Goal: Task Accomplishment & Management: Manage account settings

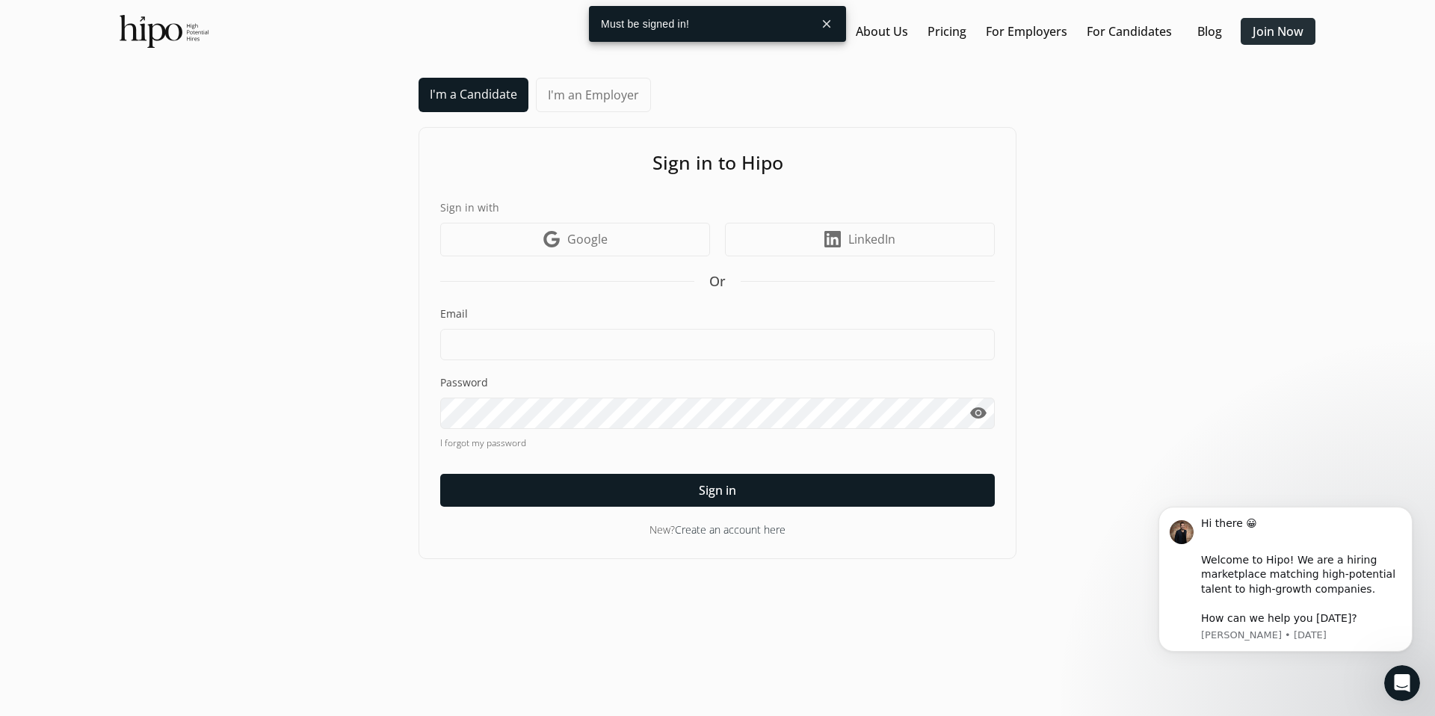
click at [1262, 36] on link "Join Now" at bounding box center [1278, 31] width 51 height 18
click at [1269, 28] on link "Join Now" at bounding box center [1278, 31] width 51 height 18
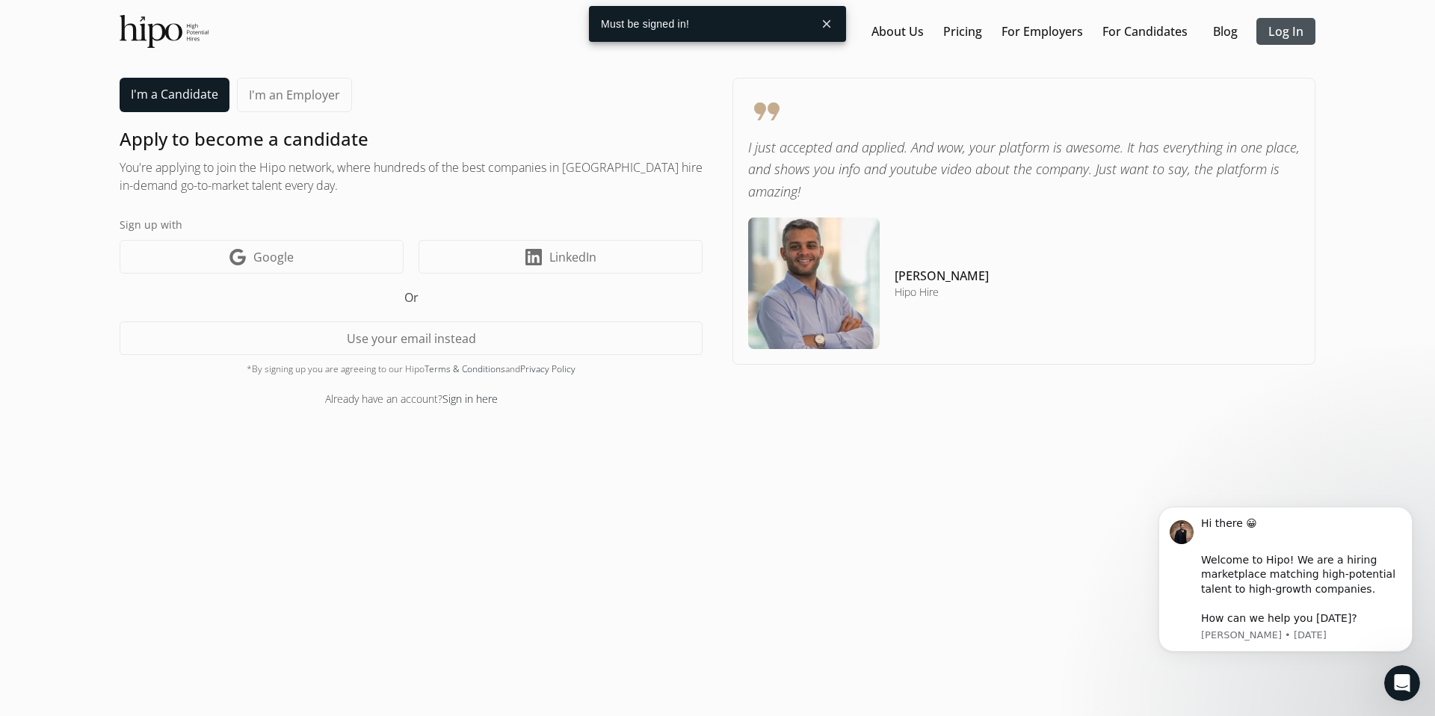
click at [1269, 28] on link "Log In" at bounding box center [1285, 31] width 35 height 18
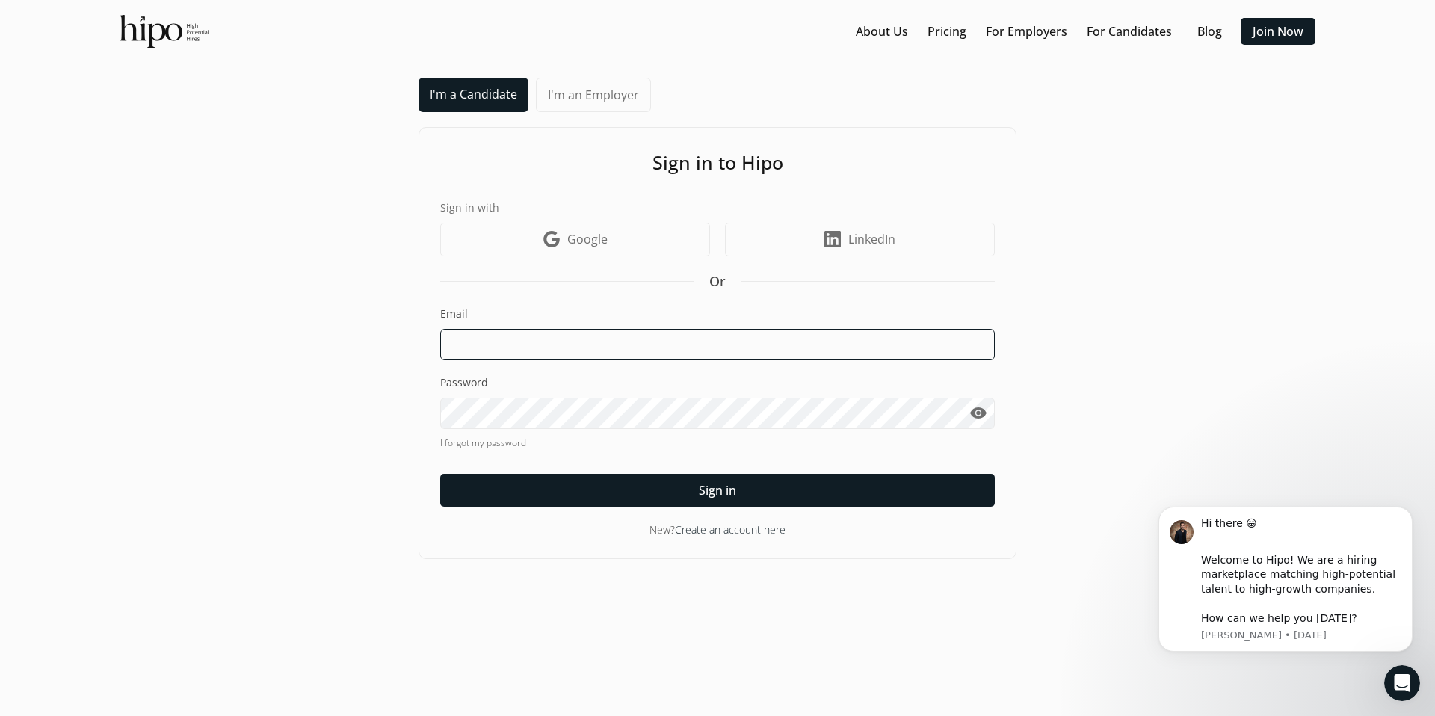
click at [581, 329] on input at bounding box center [717, 344] width 555 height 31
click at [520, 343] on input "[EMAIL_ADDRESS][DOMAIN_NAME]" at bounding box center [717, 344] width 555 height 31
type input "[EMAIL_ADDRESS][DOMAIN_NAME]"
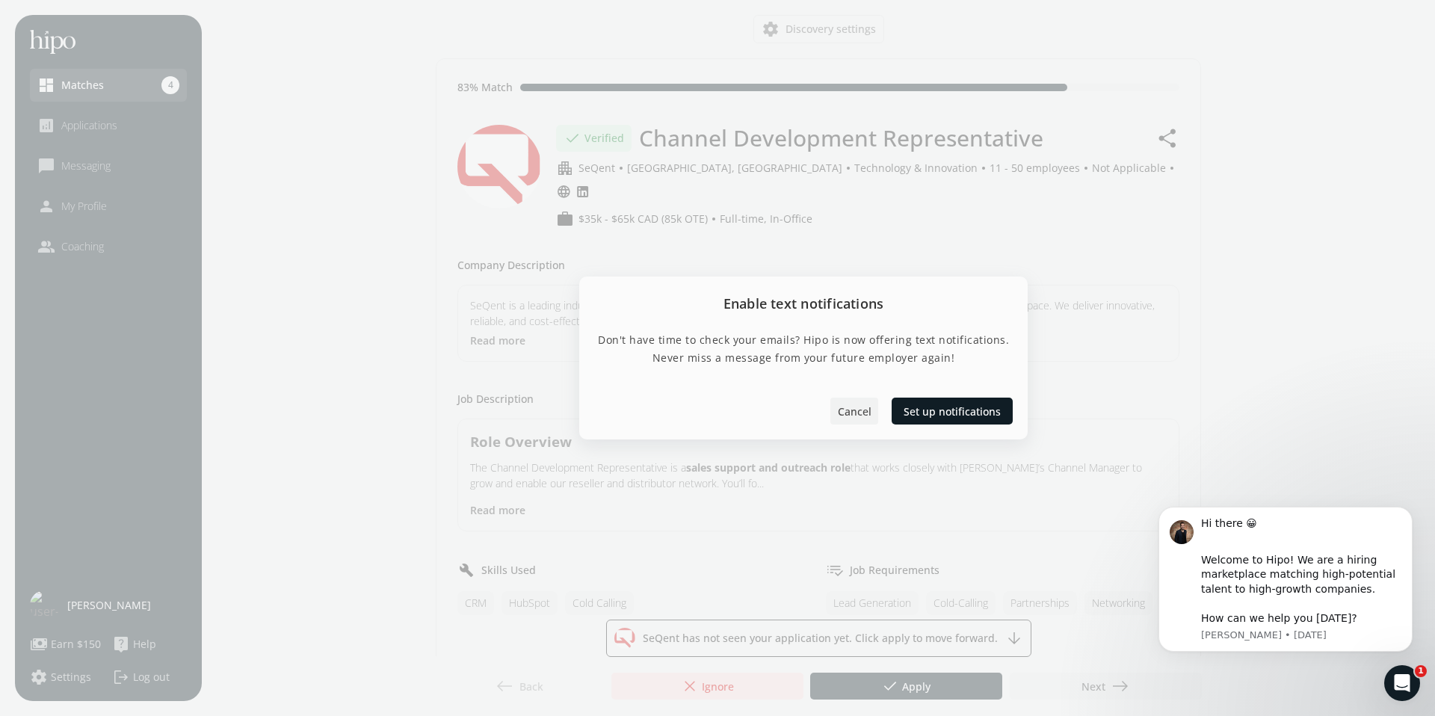
click at [833, 407] on div at bounding box center [854, 411] width 48 height 27
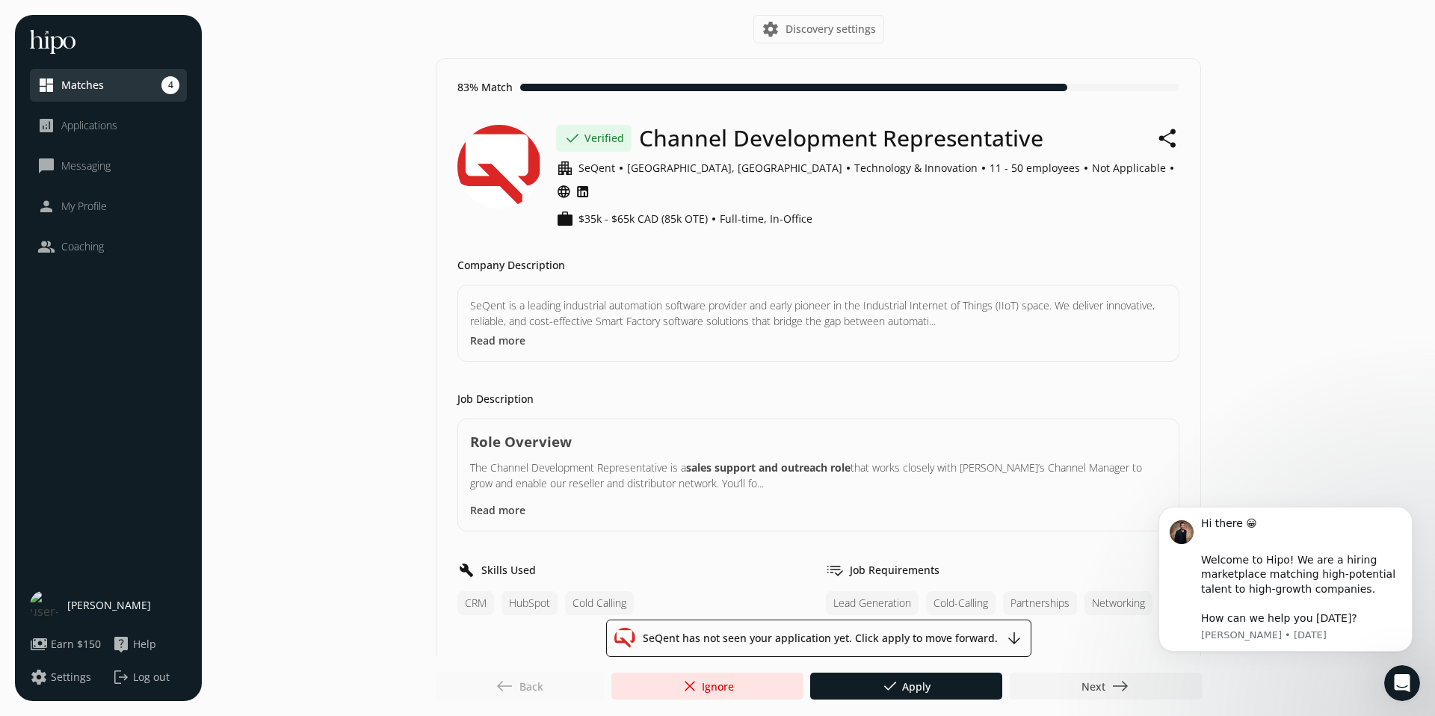
click at [96, 129] on span "Applications" at bounding box center [89, 125] width 56 height 15
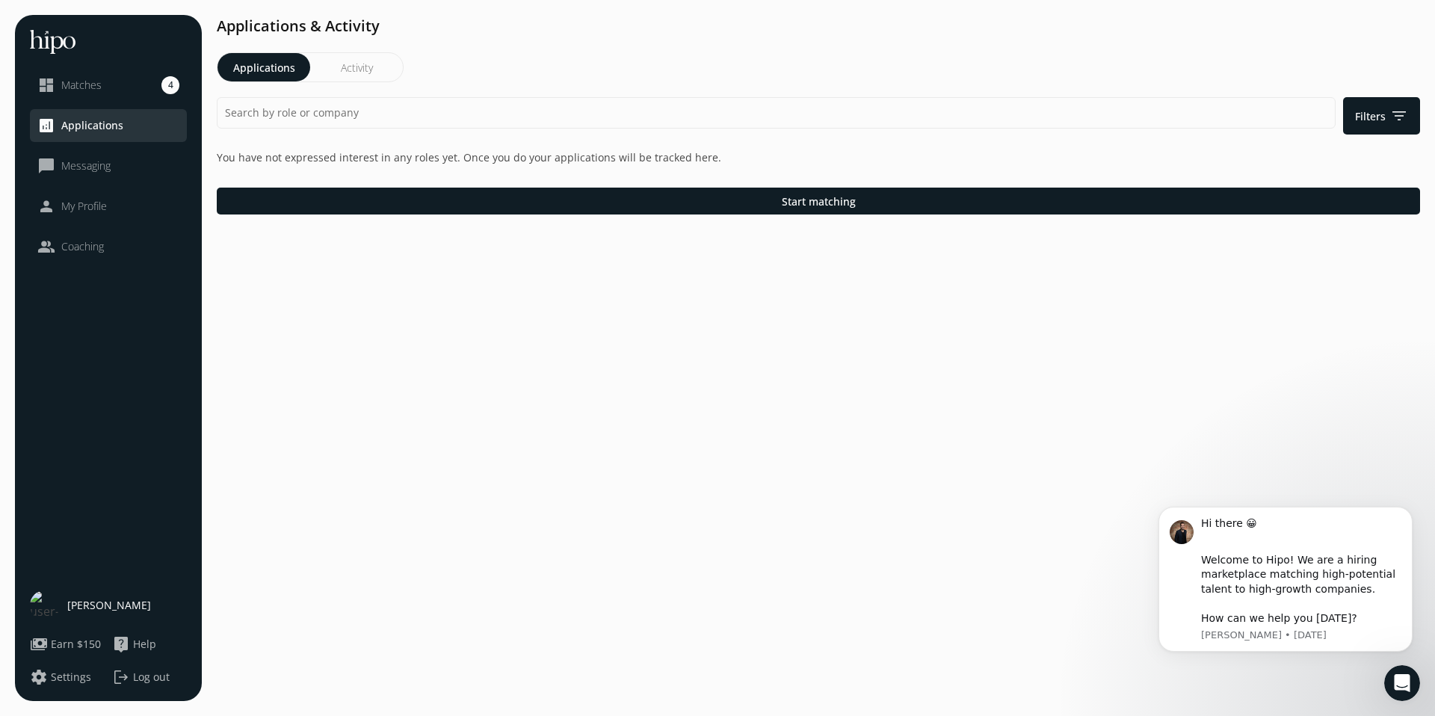
click at [123, 87] on link "dashboard Matches 4" at bounding box center [108, 85] width 142 height 18
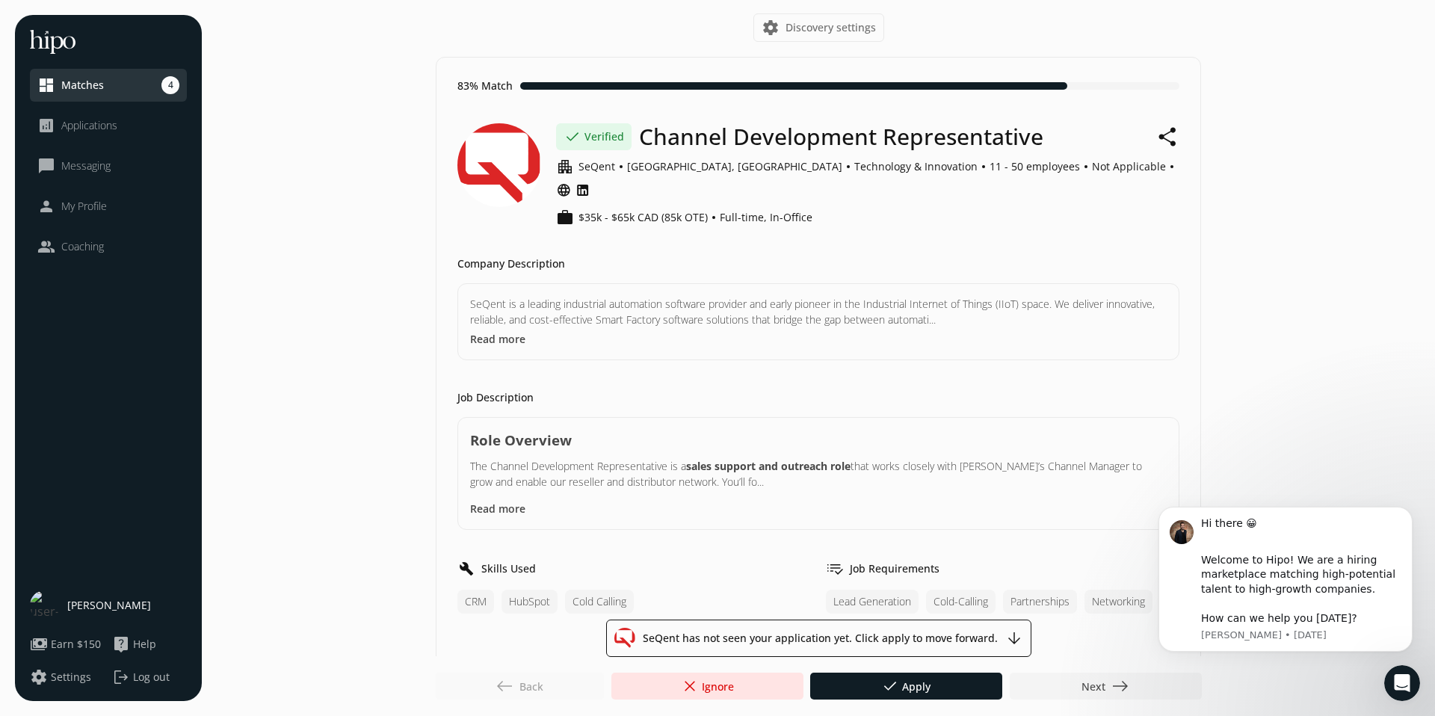
scroll to position [404, 0]
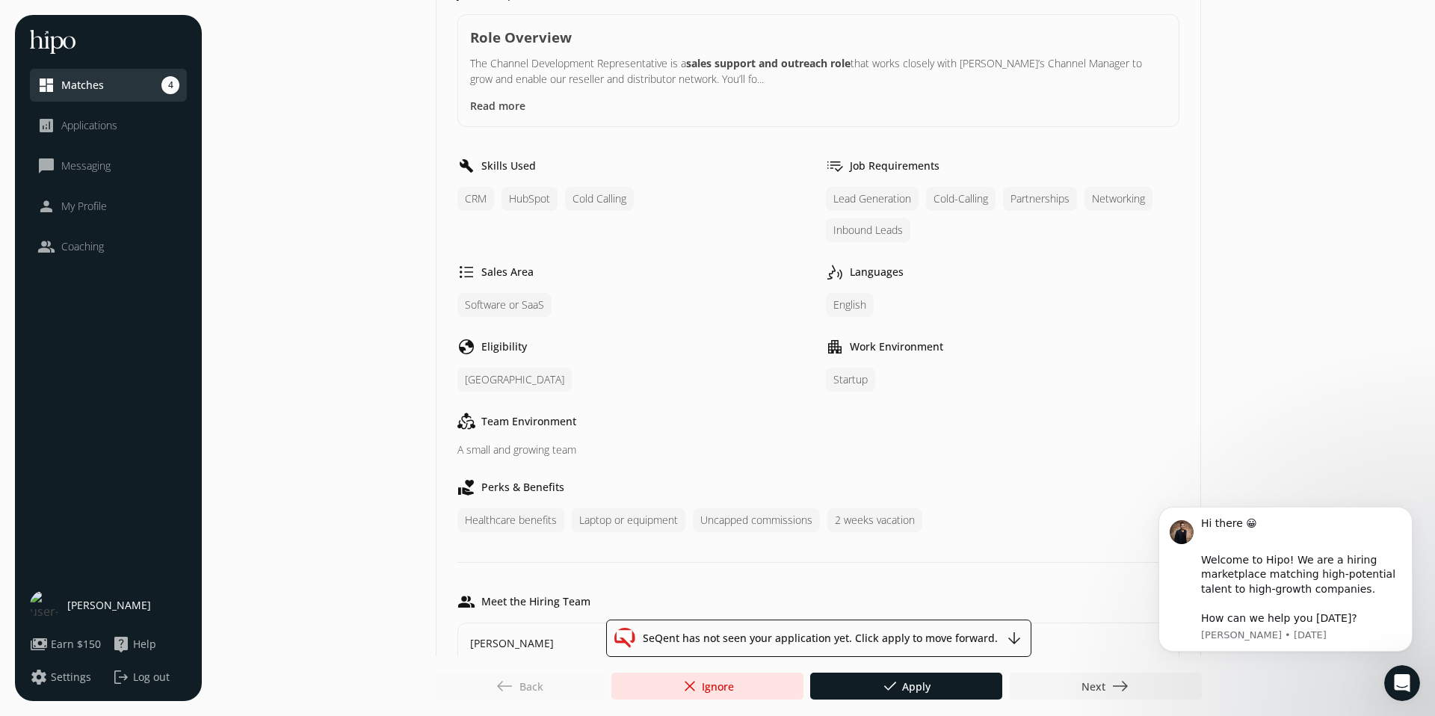
click at [1084, 680] on span "Next east" at bounding box center [1105, 686] width 48 height 18
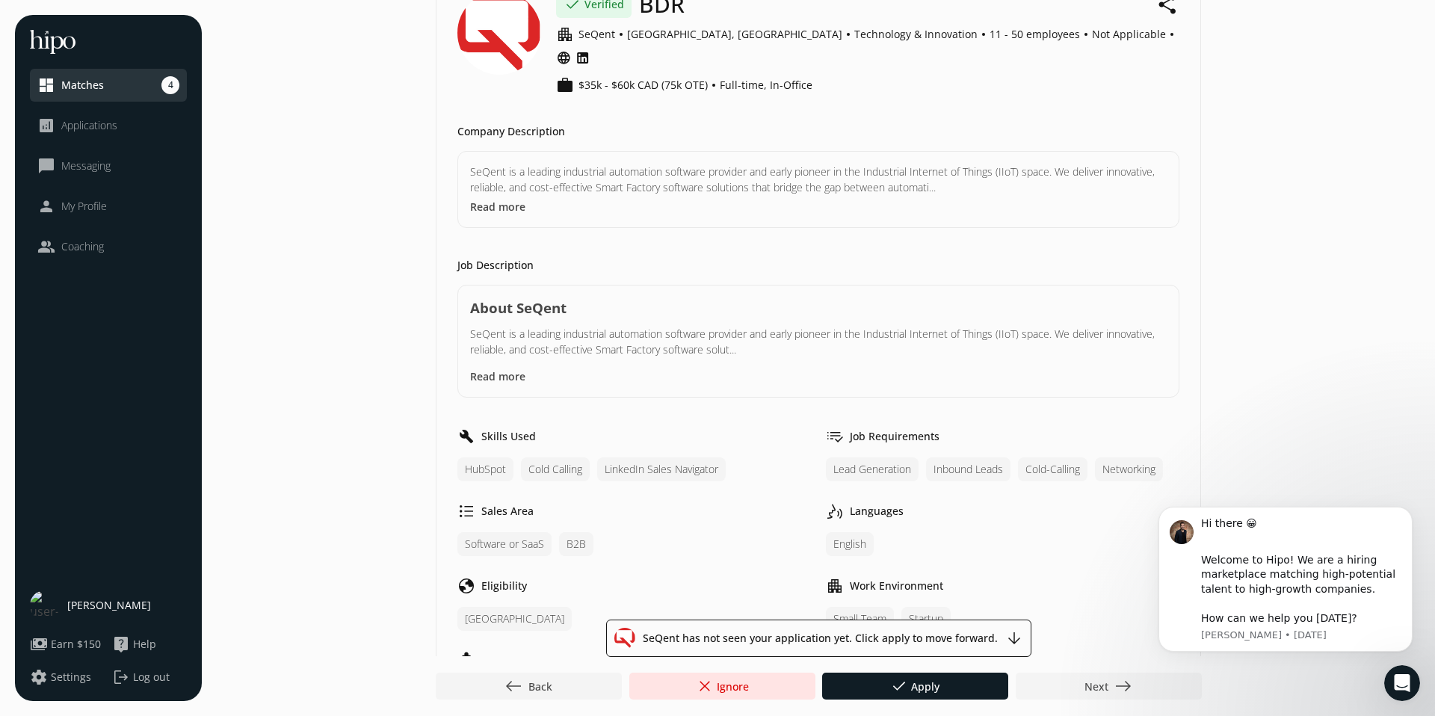
scroll to position [0, 0]
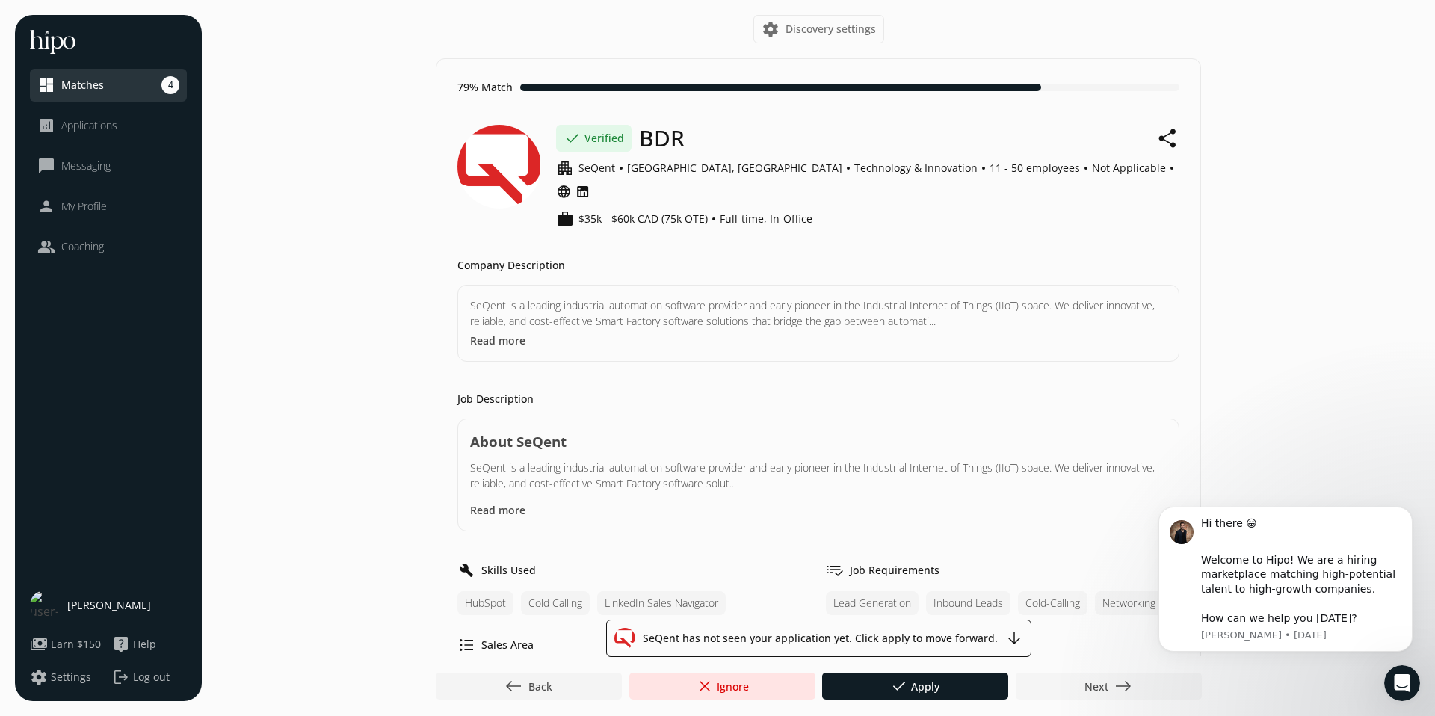
click at [1073, 695] on div at bounding box center [1109, 686] width 186 height 27
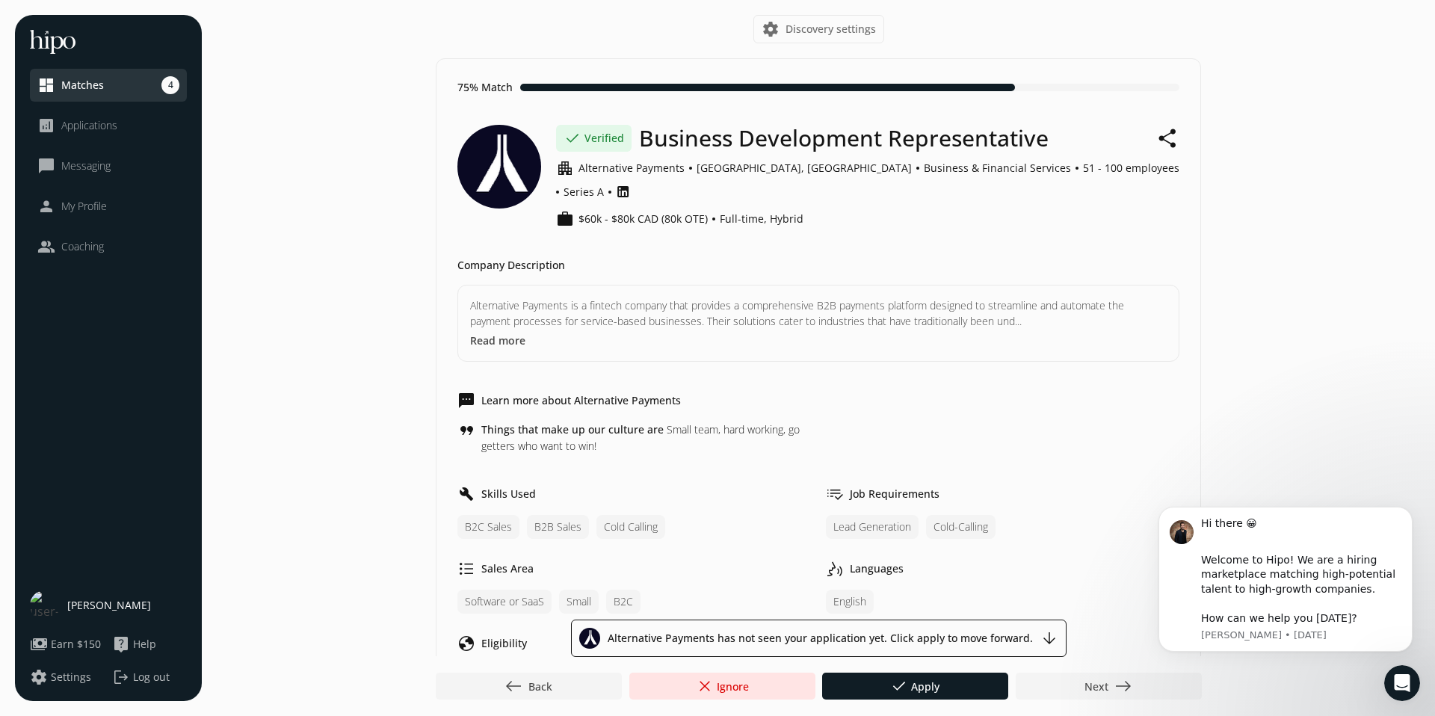
scroll to position [657, 0]
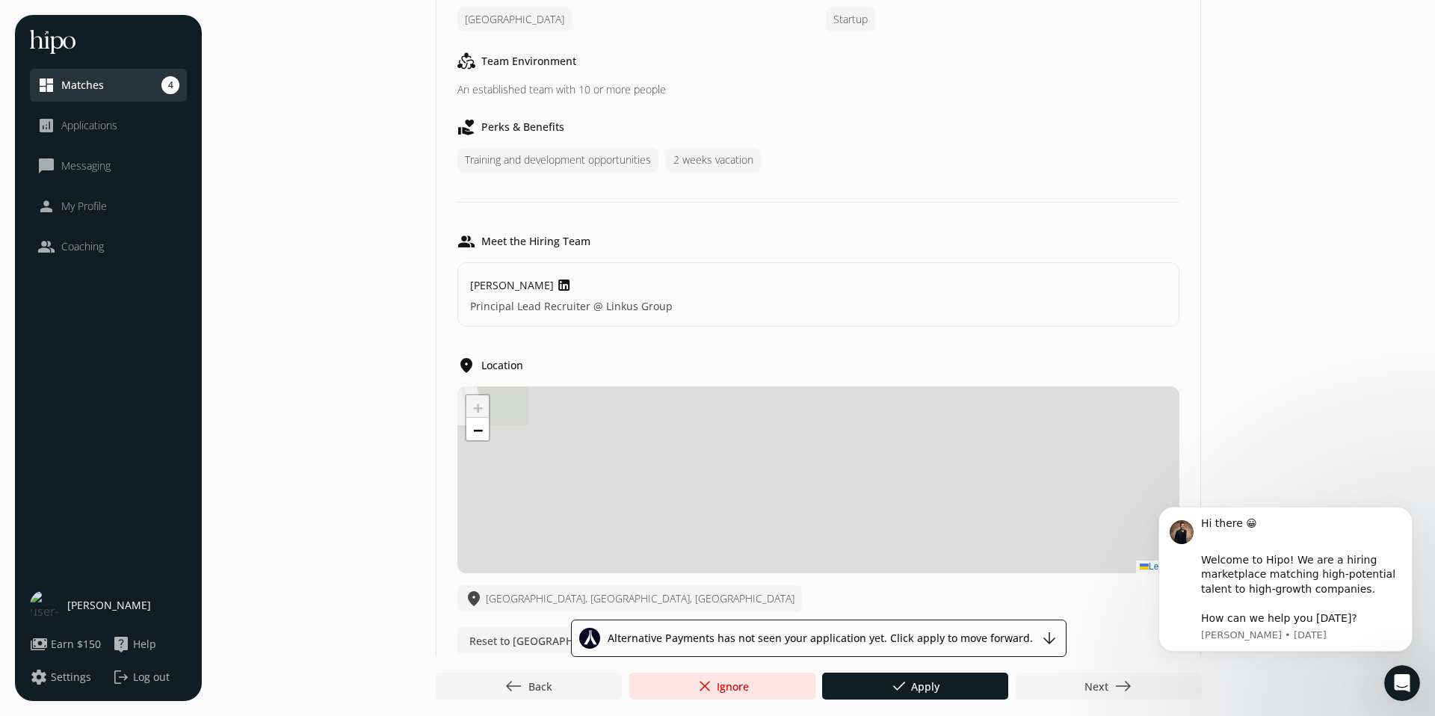
click at [1098, 693] on span "Next east" at bounding box center [1108, 686] width 48 height 18
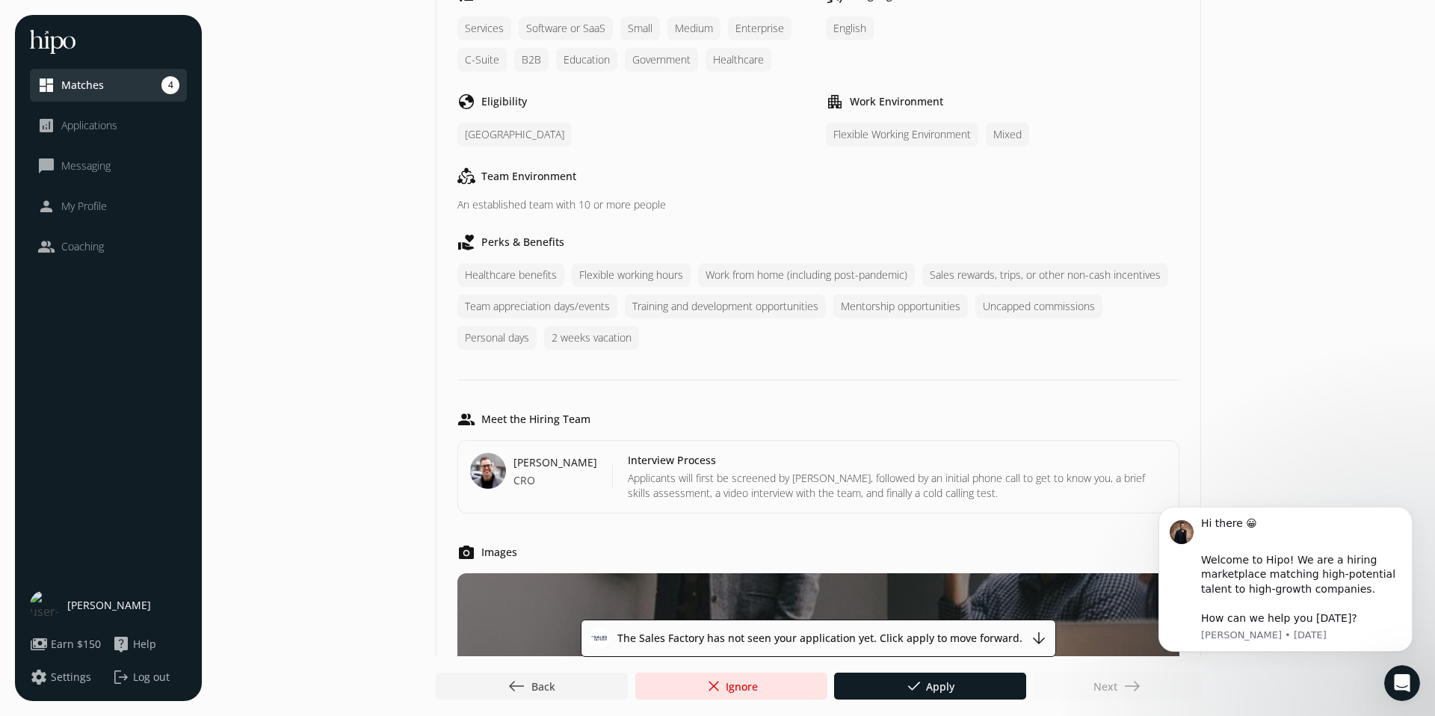
scroll to position [556, 0]
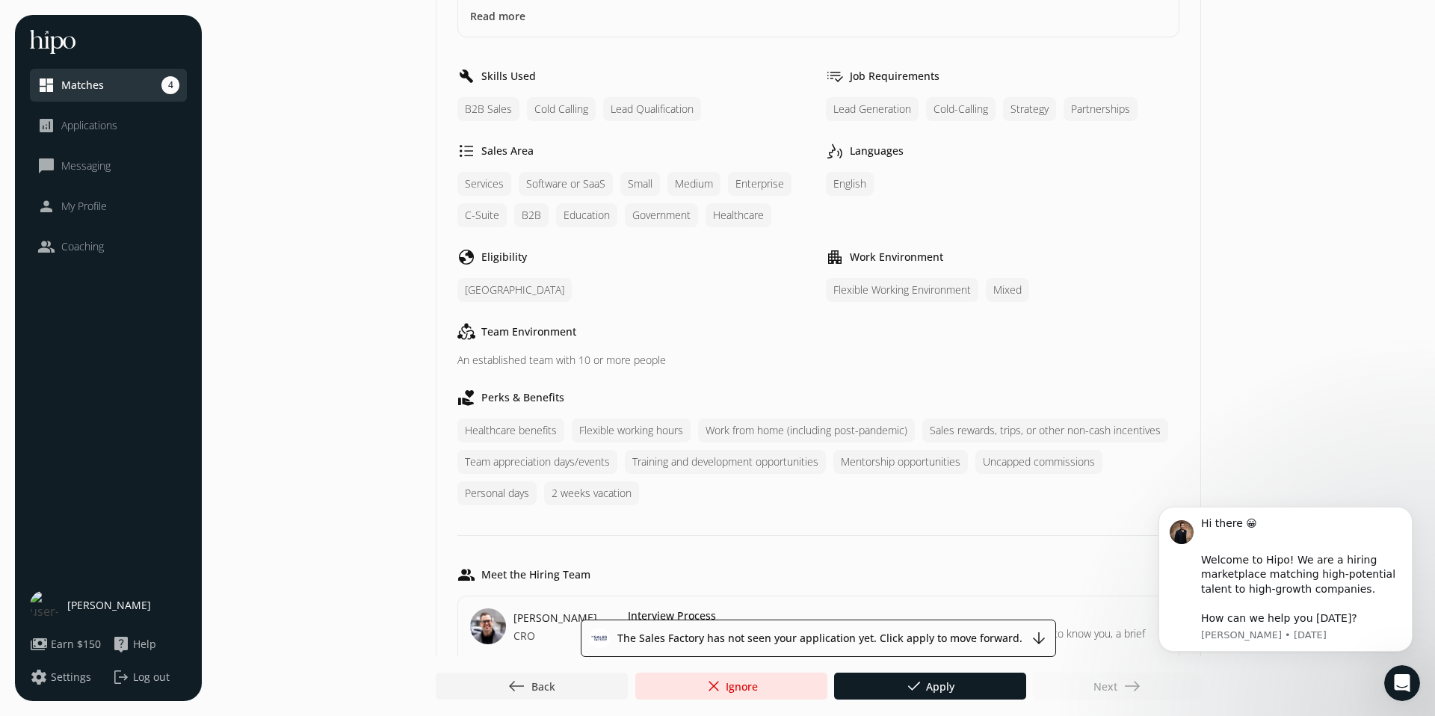
click at [83, 599] on span "[PERSON_NAME]" at bounding box center [109, 605] width 84 height 15
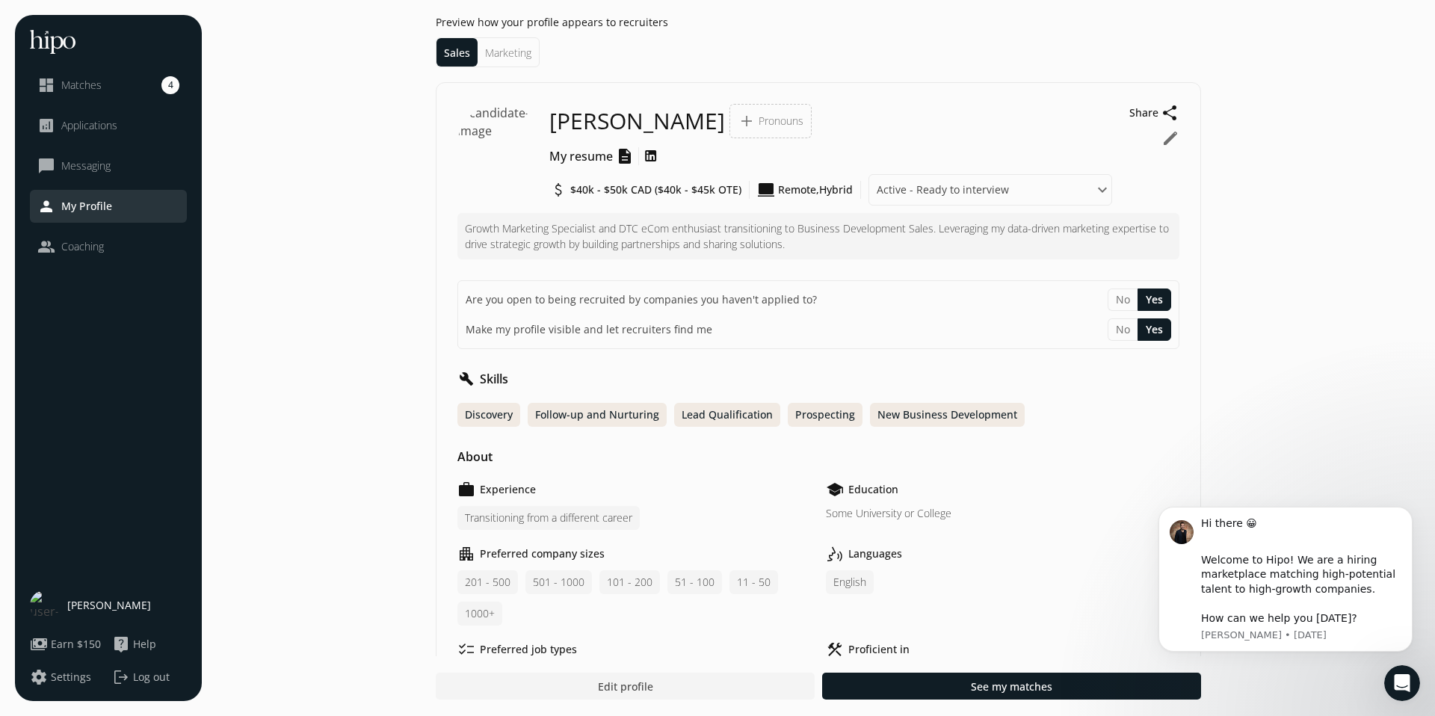
click at [110, 202] on span "My Profile" at bounding box center [86, 206] width 51 height 15
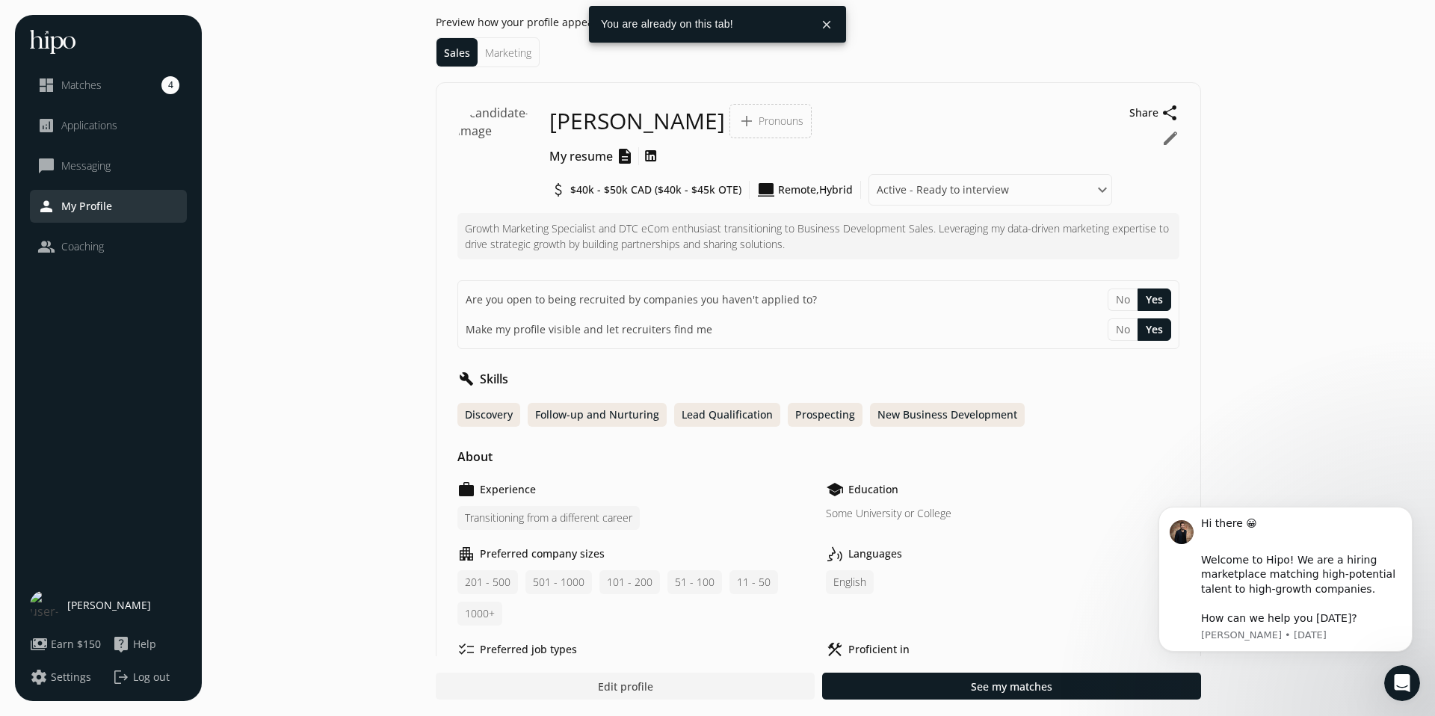
click at [135, 593] on div "[PERSON_NAME]" at bounding box center [108, 605] width 157 height 30
click at [67, 681] on span "Settings" at bounding box center [71, 677] width 40 height 15
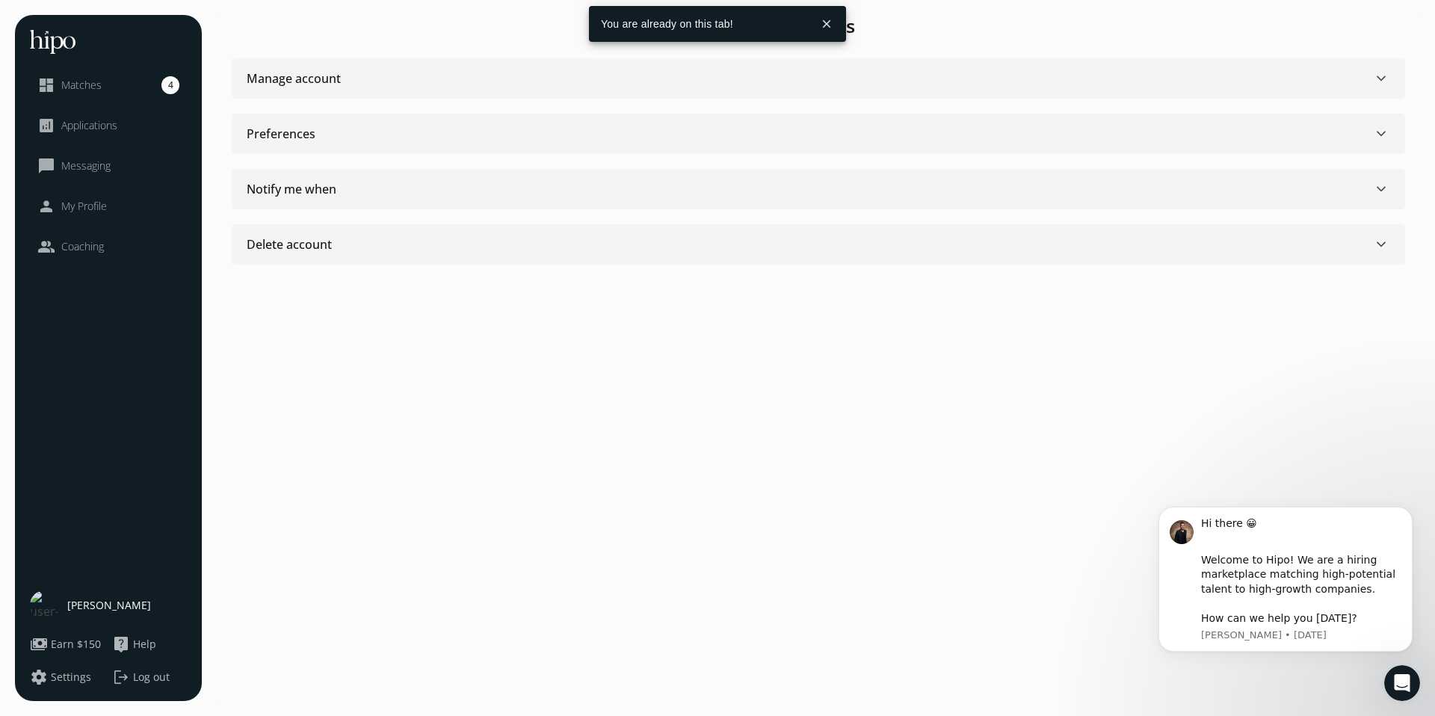
click at [469, 254] on section "Delete account keyboard_arrow_down Deactivate" at bounding box center [818, 244] width 1173 height 40
click at [469, 241] on div "Delete account keyboard_arrow_down" at bounding box center [819, 244] width 1144 height 18
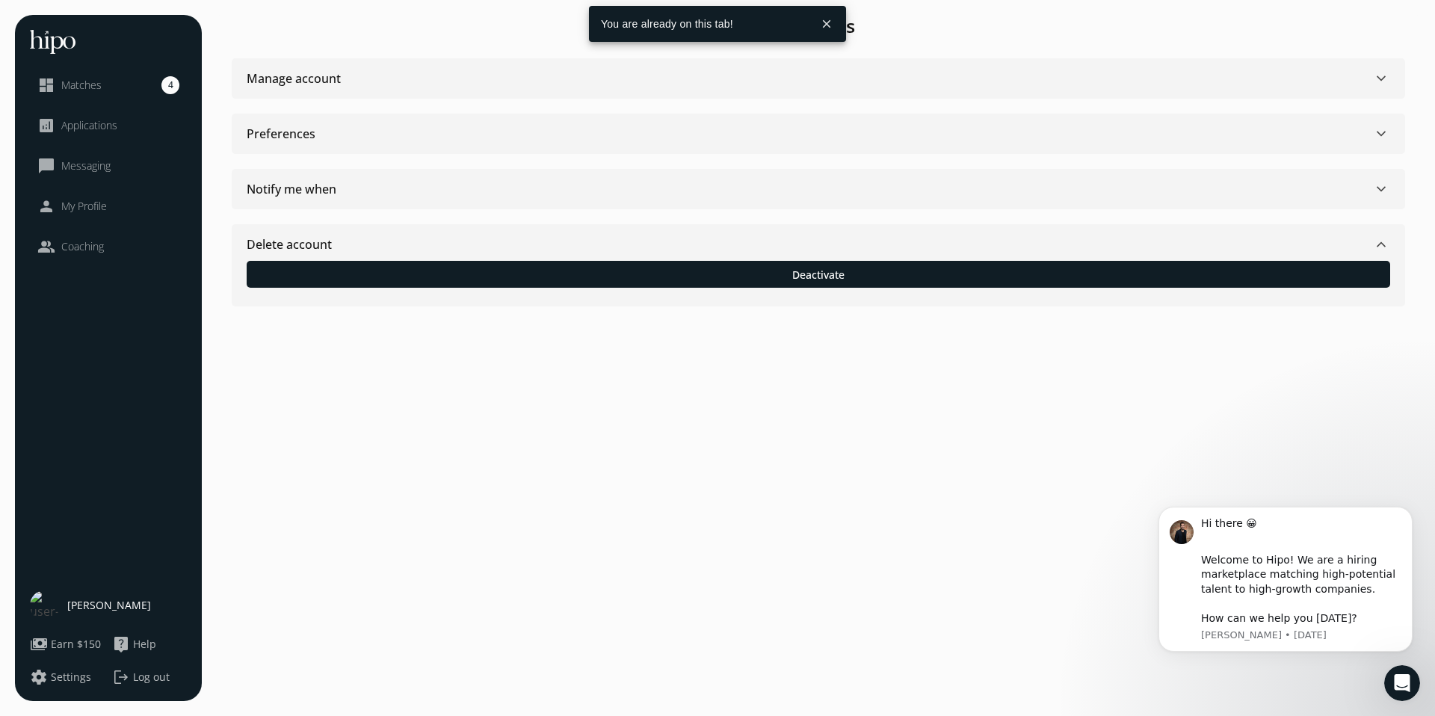
click at [664, 288] on div "Deactivate" at bounding box center [819, 274] width 1144 height 42
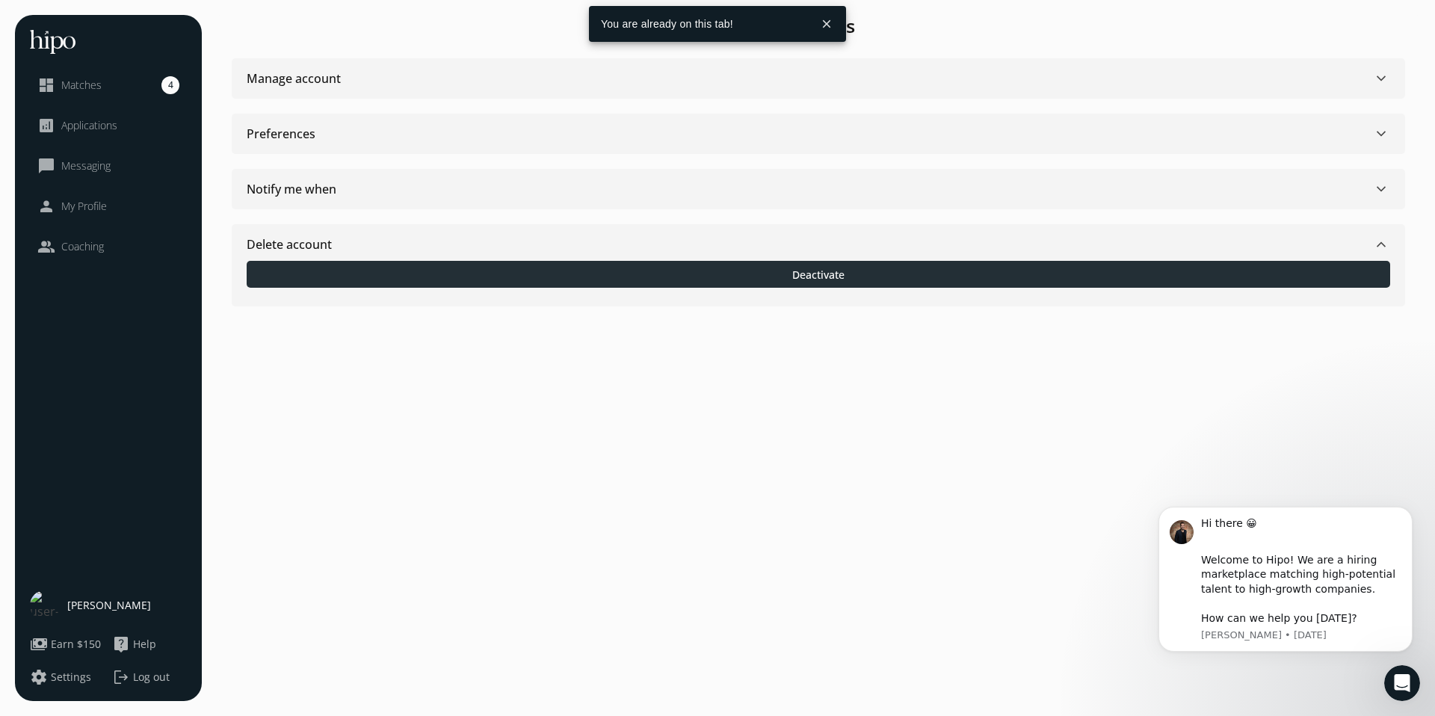
click at [664, 268] on div at bounding box center [819, 274] width 1144 height 27
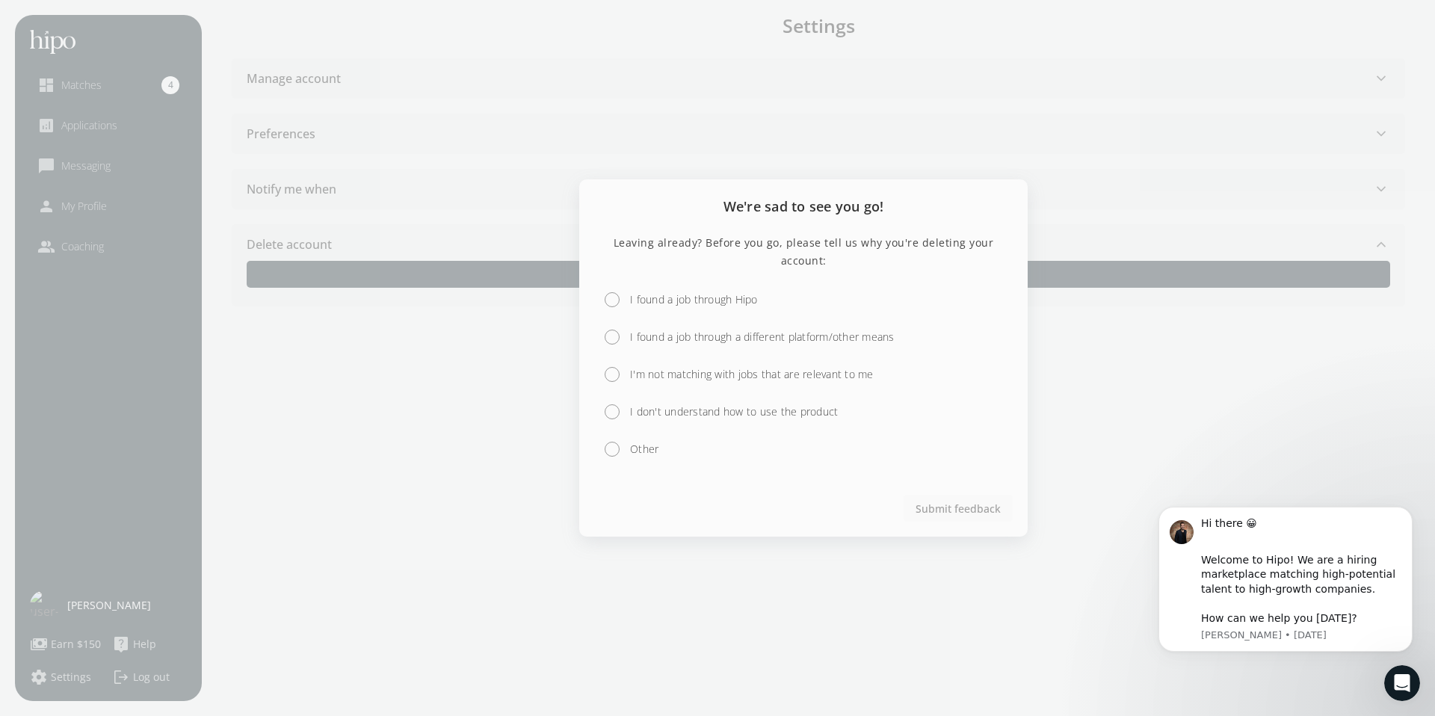
click at [706, 300] on label "I found a job through Hipo" at bounding box center [692, 299] width 131 height 15
click at [627, 300] on input "I found a job through Hipo" at bounding box center [612, 300] width 30 height 30
radio input "true"
click at [685, 339] on label "I found a job through a different platform/other means" at bounding box center [761, 337] width 268 height 15
click at [627, 339] on input "I found a job through a different platform/other means" at bounding box center [612, 337] width 30 height 30
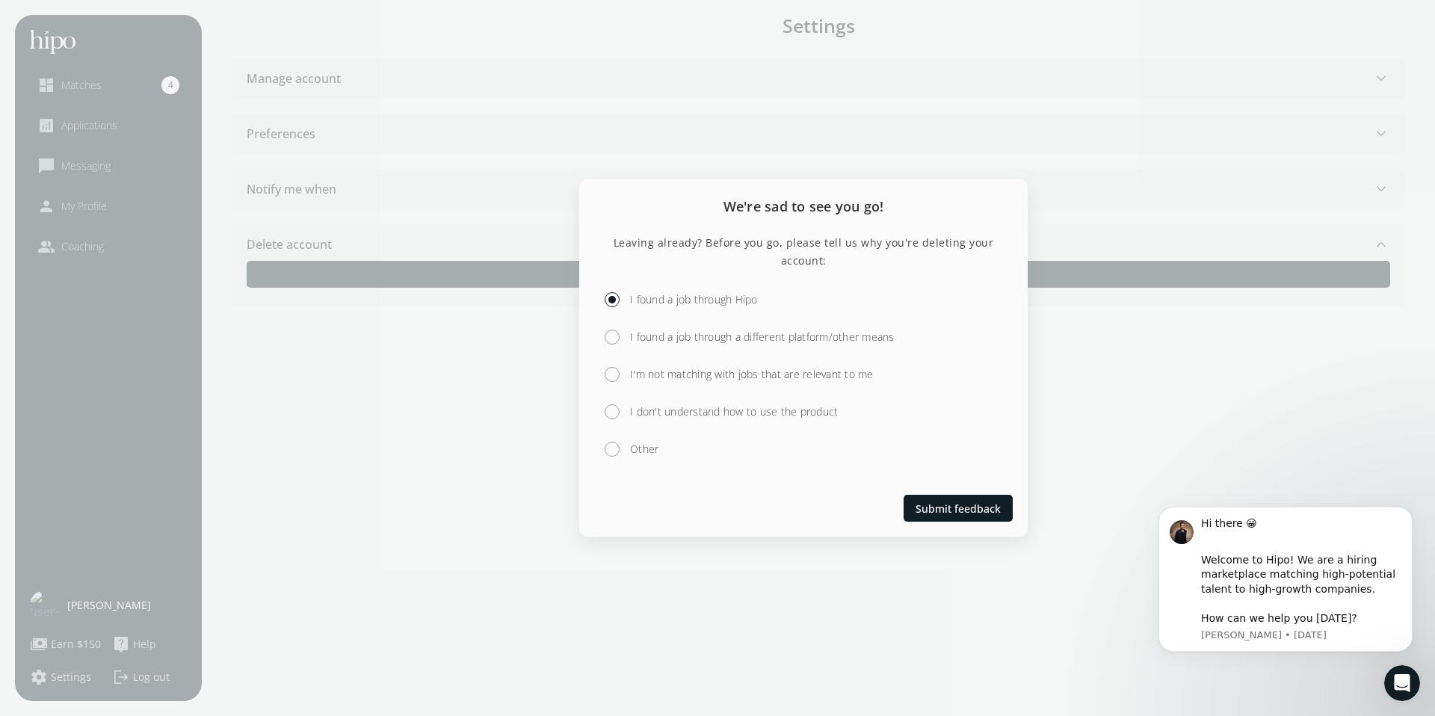
radio input "true"
click at [962, 512] on span "Submit feedback" at bounding box center [958, 508] width 85 height 16
